Goal: Obtain resource: Download file/media

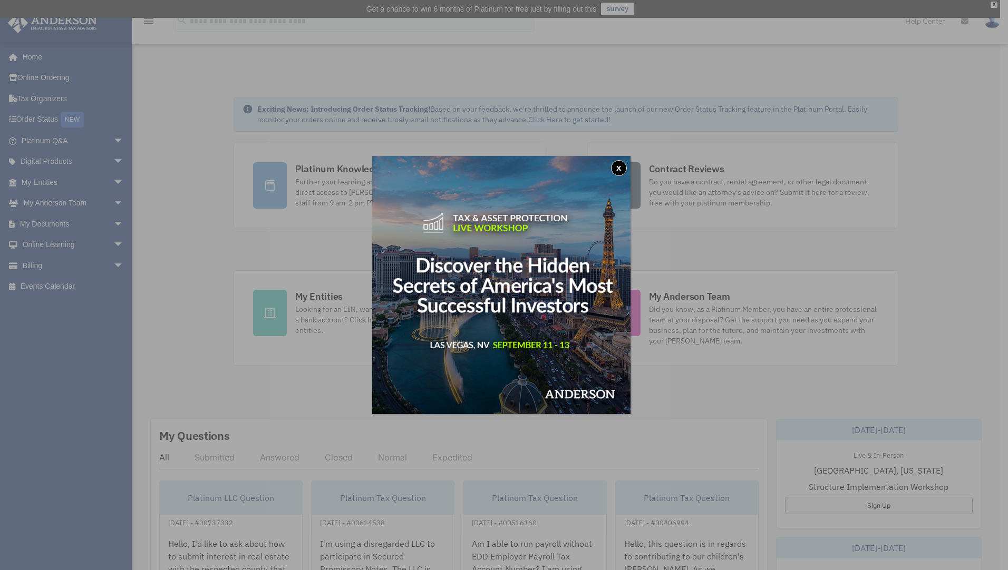
click at [619, 170] on button "x" at bounding box center [619, 168] width 16 height 16
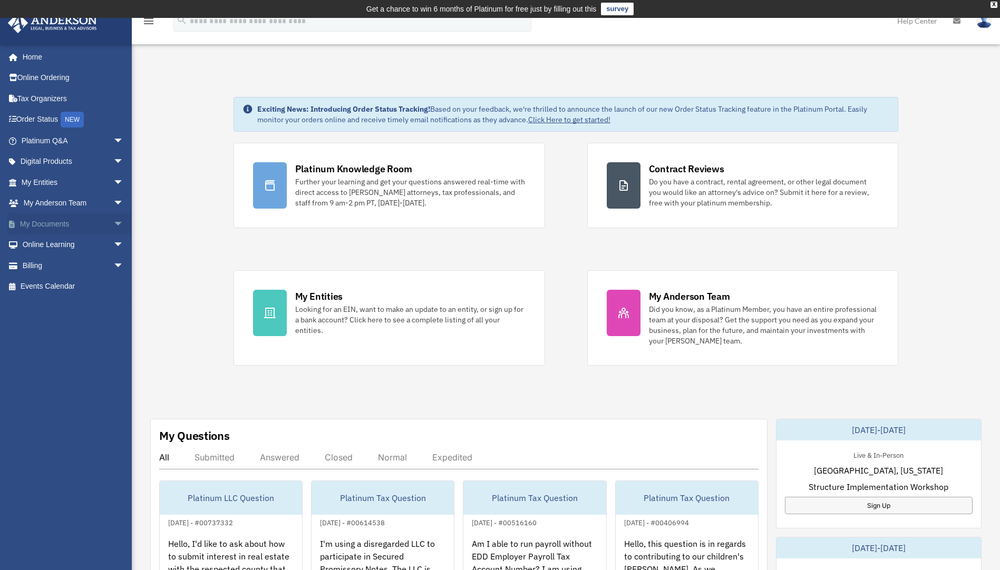
click at [113, 228] on span "arrow_drop_down" at bounding box center [123, 224] width 21 height 22
click at [43, 249] on link "Box" at bounding box center [77, 245] width 125 height 21
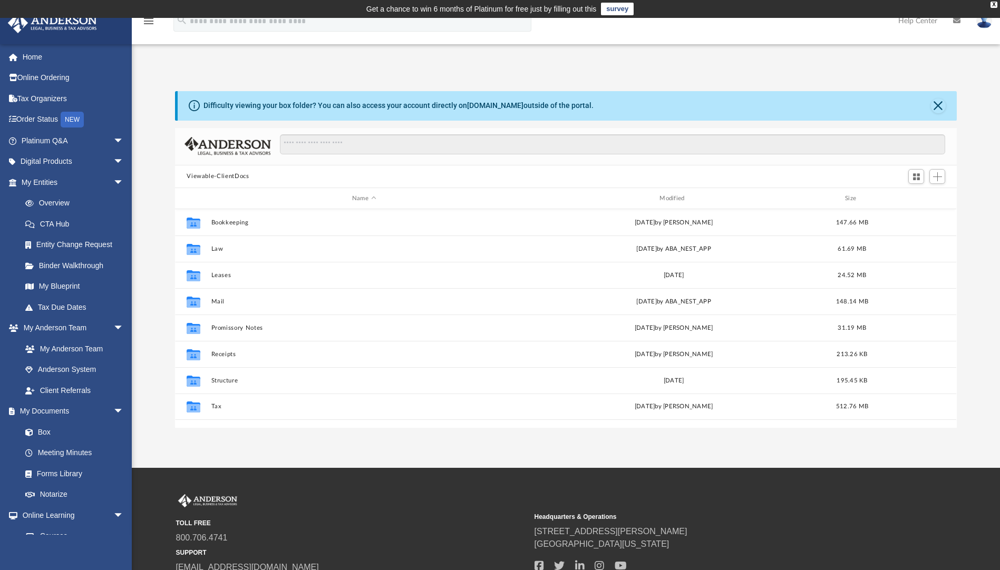
scroll to position [232, 774]
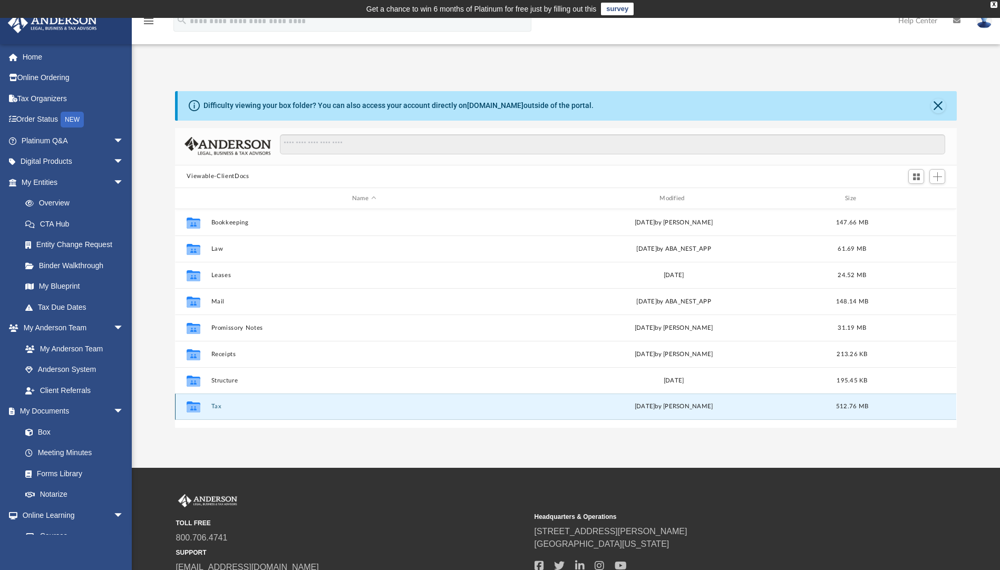
click at [218, 405] on button "Tax" at bounding box center [363, 407] width 305 height 7
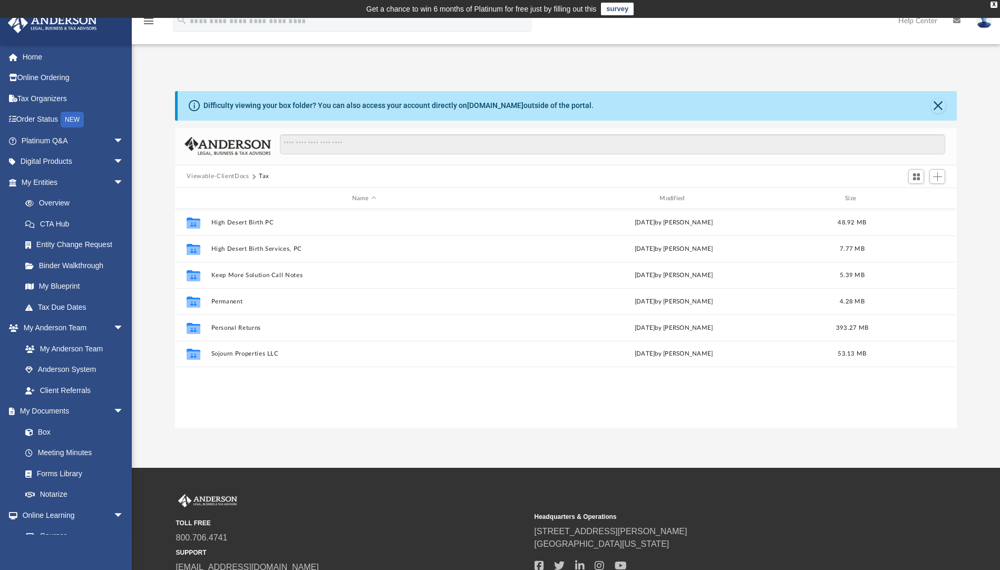
click at [243, 175] on button "Viewable-ClientDocs" at bounding box center [218, 176] width 62 height 9
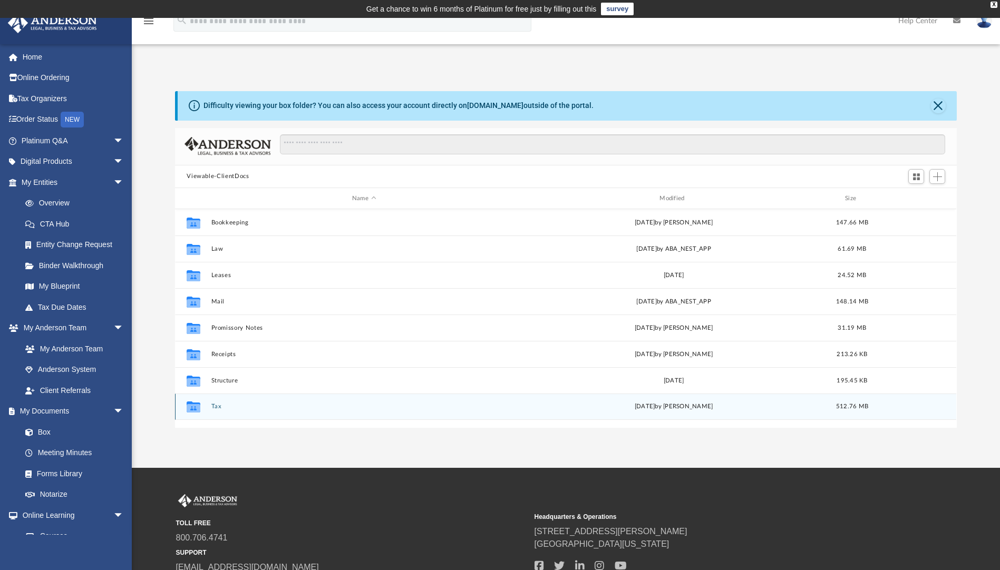
click at [692, 411] on div "[DATE] by [PERSON_NAME]" at bounding box center [673, 407] width 305 height 9
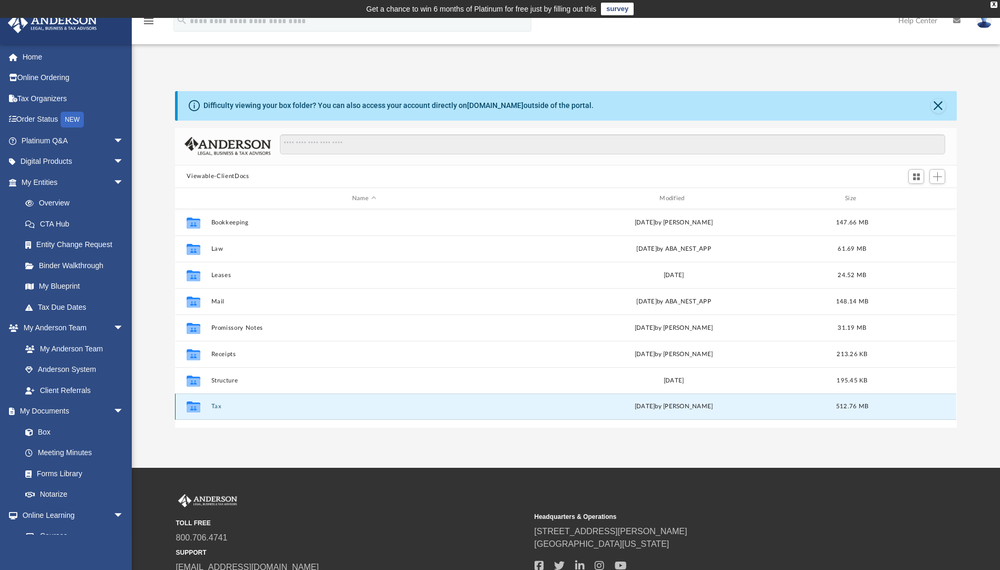
click at [213, 407] on button "Tax" at bounding box center [363, 407] width 305 height 7
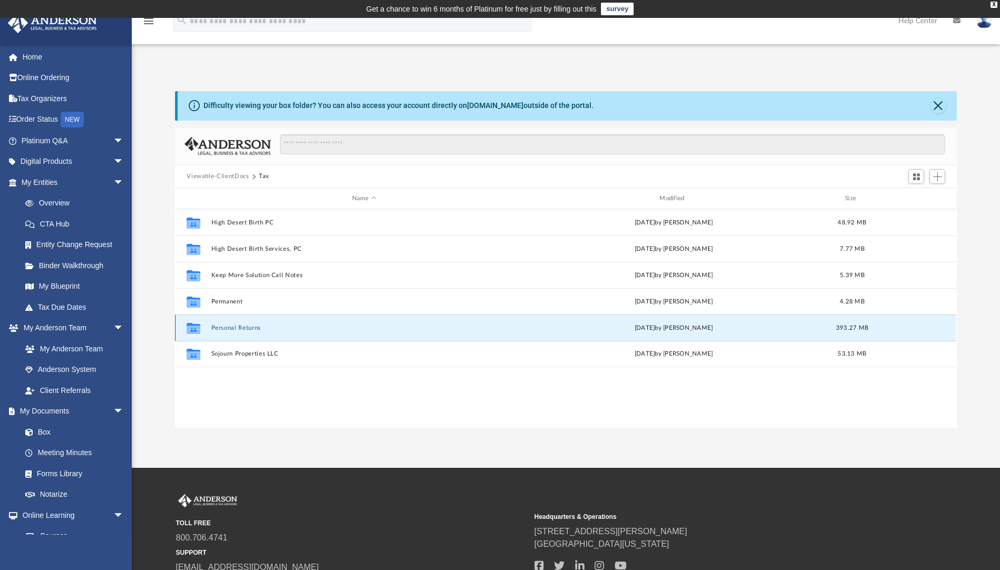
click at [245, 329] on button "Personal Returns" at bounding box center [363, 328] width 305 height 7
click at [223, 329] on button "2024" at bounding box center [363, 328] width 305 height 7
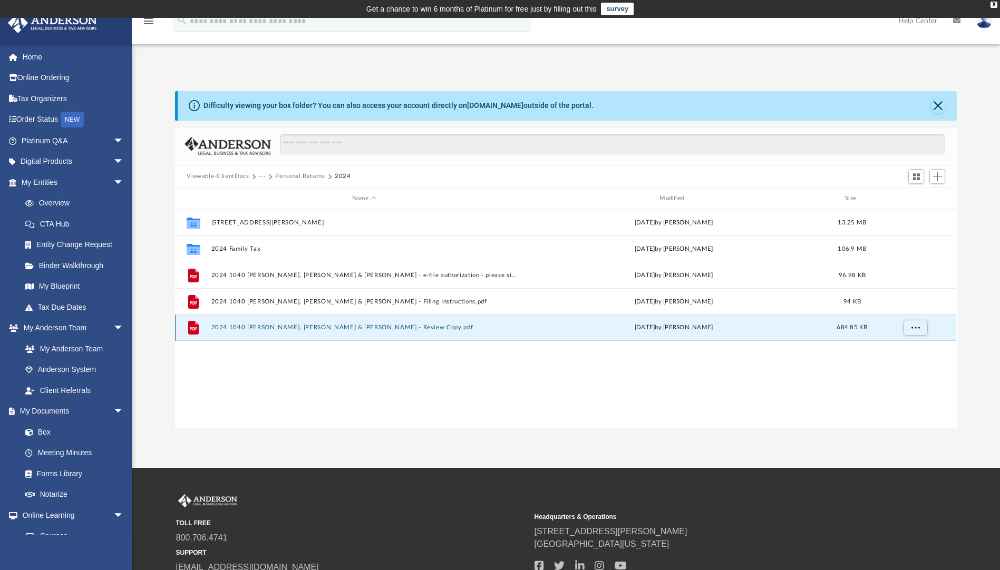
click at [313, 328] on button "2024 1040 [PERSON_NAME], [PERSON_NAME] & [PERSON_NAME] - Review Copy.pdf" at bounding box center [363, 328] width 305 height 7
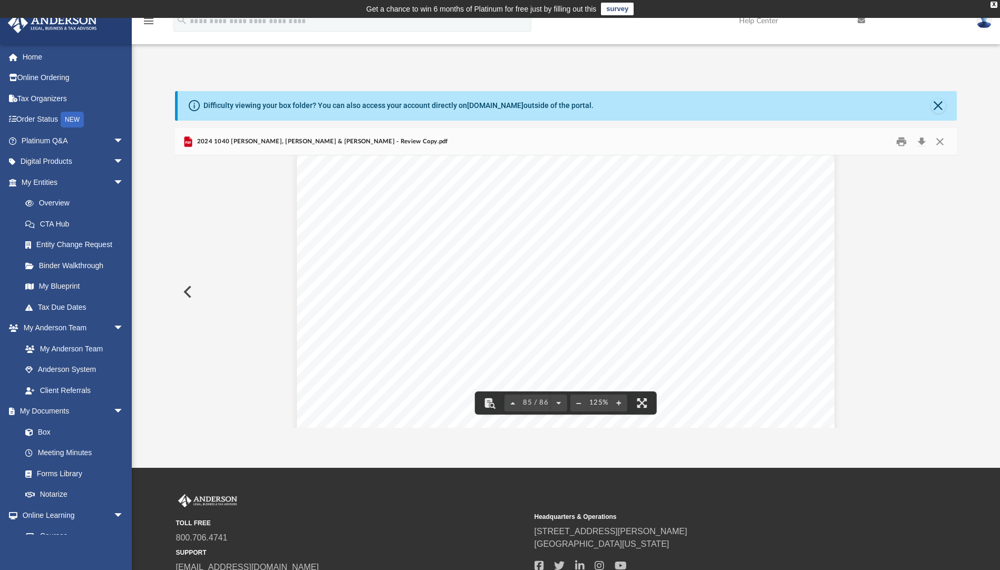
scroll to position [58810, 0]
